Goal: Find specific page/section: Find specific page/section

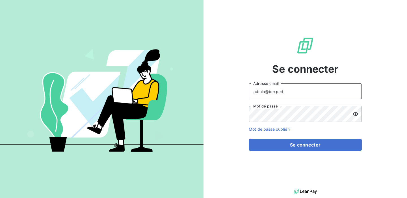
click at [302, 92] on input "admin@bexpert" at bounding box center [305, 91] width 113 height 16
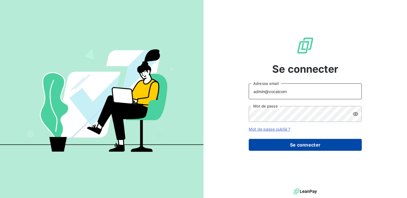
type input "admin@vocalcom"
click at [282, 147] on button "Se connecter" at bounding box center [305, 145] width 113 height 12
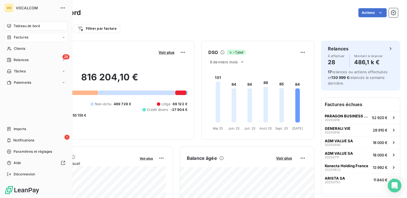
click at [29, 41] on div "Factures" at bounding box center [36, 37] width 63 height 9
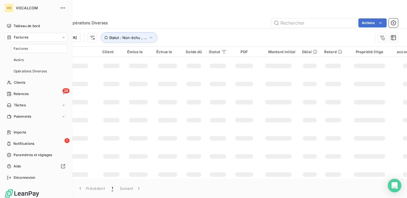
click at [41, 51] on div "Factures" at bounding box center [39, 48] width 56 height 9
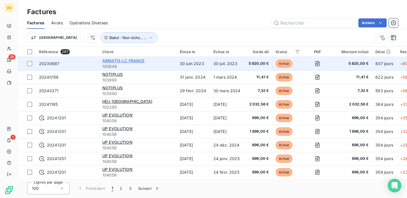
click at [121, 59] on span "ARMATIS-LC FRANCE" at bounding box center [123, 60] width 42 height 5
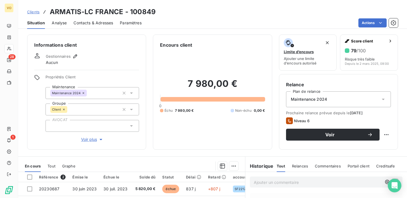
scroll to position [38, 0]
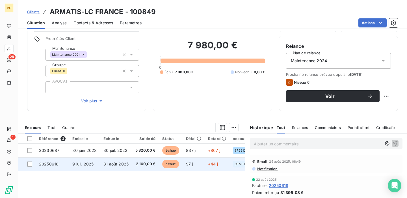
click at [130, 162] on td "31 août 2025" at bounding box center [116, 164] width 32 height 14
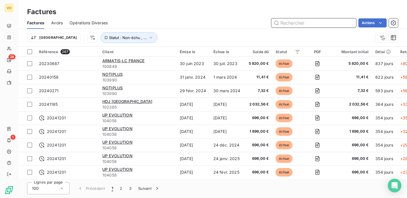
click at [326, 20] on input "text" at bounding box center [313, 22] width 85 height 9
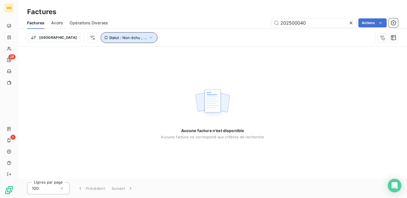
click at [110, 34] on button "Statut : Non-échu , ..." at bounding box center [129, 37] width 57 height 11
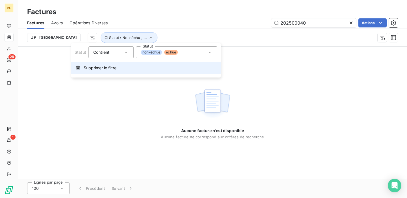
click at [101, 70] on span "Supprimer le filtre" at bounding box center [100, 68] width 33 height 6
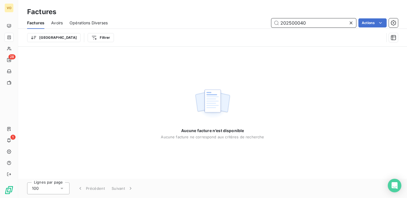
click at [316, 23] on input "202500040" at bounding box center [313, 22] width 85 height 9
drag, startPoint x: 316, startPoint y: 23, endPoint x: 187, endPoint y: 32, distance: 130.0
click at [187, 32] on div "Factures Avoirs Opérations Diverses 202500040 Actions Trier Filtrer" at bounding box center [212, 31] width 389 height 29
type input "2"
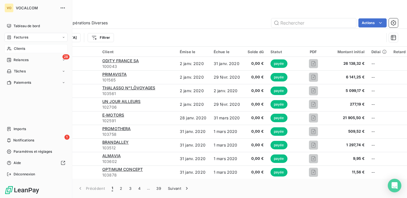
click at [19, 50] on span "Clients" at bounding box center [19, 48] width 11 height 5
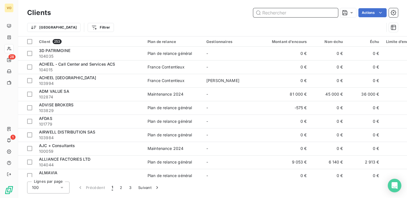
click at [268, 10] on input "text" at bounding box center [295, 12] width 85 height 9
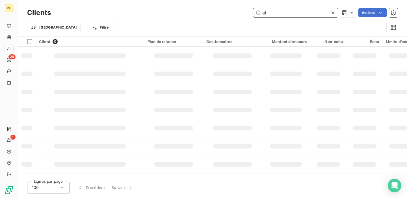
type input "a"
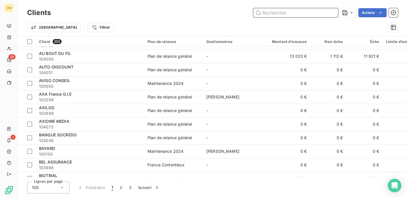
scroll to position [284, 0]
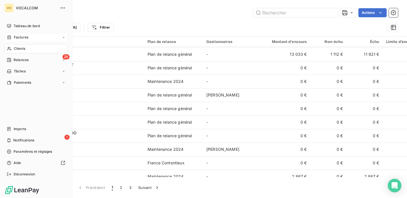
click at [18, 37] on span "Factures" at bounding box center [21, 37] width 14 height 5
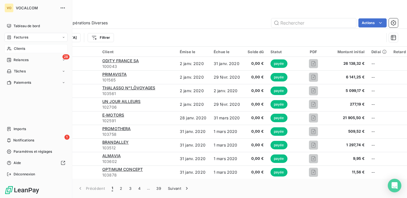
click at [18, 35] on span "Factures" at bounding box center [21, 37] width 14 height 5
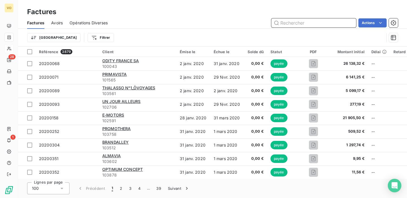
click at [329, 24] on input "text" at bounding box center [313, 22] width 85 height 9
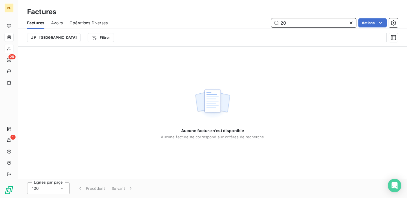
type input "2"
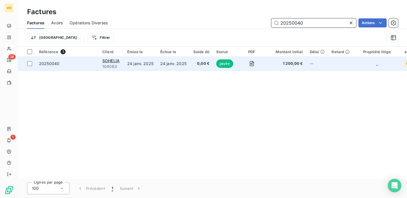
type input "20250040"
click at [90, 62] on span "20250040" at bounding box center [67, 64] width 57 height 6
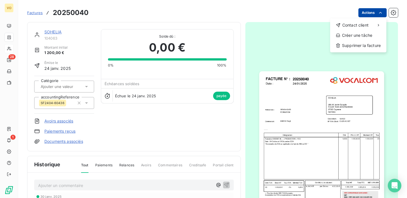
click at [370, 11] on html "VO 28 1 Factures 20250040 Actions Contact client Créer une tâche Supprimer la f…" at bounding box center [203, 99] width 407 height 198
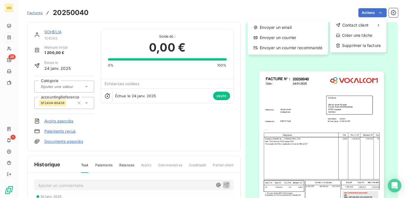
click at [185, 138] on html "VO 28 1 Factures 20250040 Actions Contact client Envoyer un email Envoyer un co…" at bounding box center [203, 99] width 407 height 198
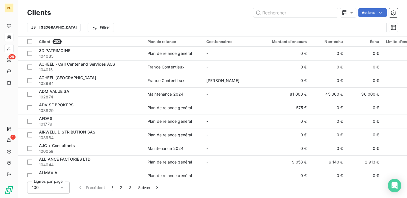
click at [278, 19] on div "Trier Filtrer" at bounding box center [212, 28] width 371 height 18
click at [278, 10] on input "text" at bounding box center [295, 12] width 85 height 9
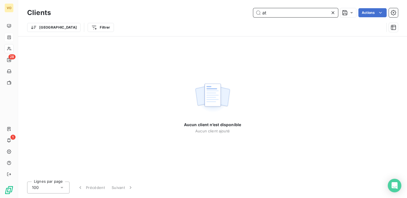
type input "a"
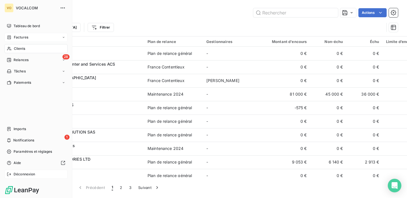
click at [15, 175] on span "Déconnexion" at bounding box center [25, 173] width 22 height 5
